Goal: Find specific page/section: Find specific page/section

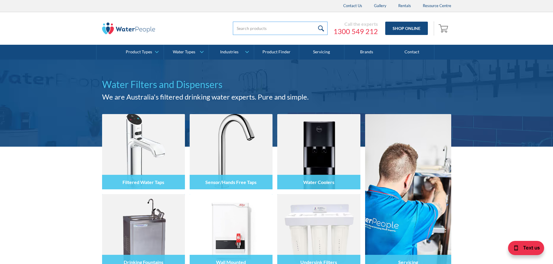
click at [273, 24] on input "search" at bounding box center [280, 28] width 95 height 13
type input "Waterlux MC"
click at [315, 22] on input "submit" at bounding box center [321, 28] width 13 height 13
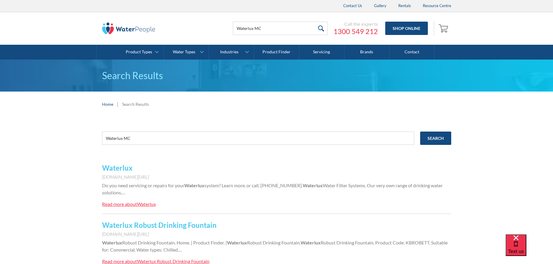
click at [113, 172] on div "Waterlux www.waterpeople.com.au/brands/waterlux Do you need servicing or repair…" at bounding box center [276, 187] width 349 height 51
click at [115, 166] on link "Waterlux" at bounding box center [117, 167] width 30 height 9
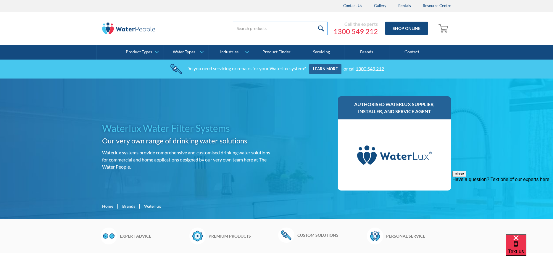
click at [251, 28] on input "search" at bounding box center [280, 28] width 95 height 13
paste input "CSDPOL9 x1"
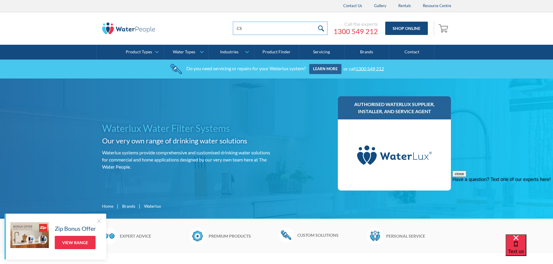
type input "C"
type input "Waterlux"
click at [315, 22] on input "submit" at bounding box center [321, 28] width 13 height 13
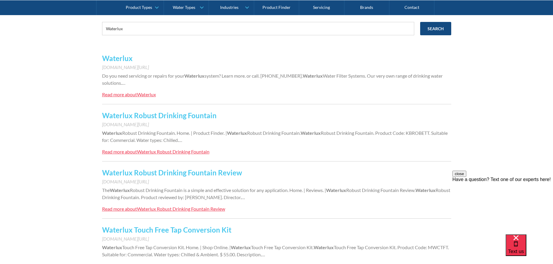
scroll to position [118, 0]
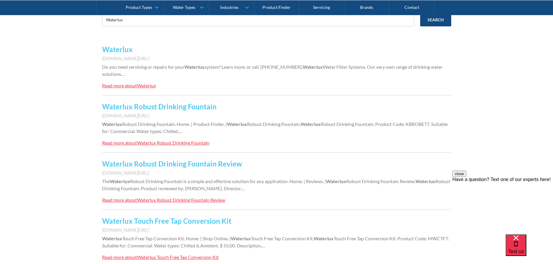
click at [114, 53] on link "Waterlux" at bounding box center [117, 49] width 30 height 9
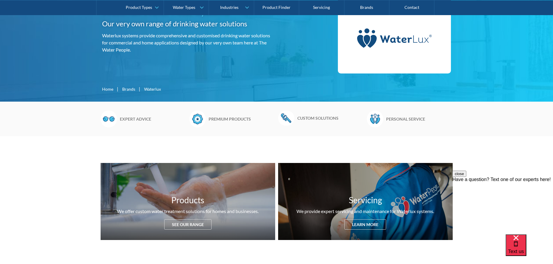
scroll to position [118, 0]
